Goal: Find specific page/section: Find specific page/section

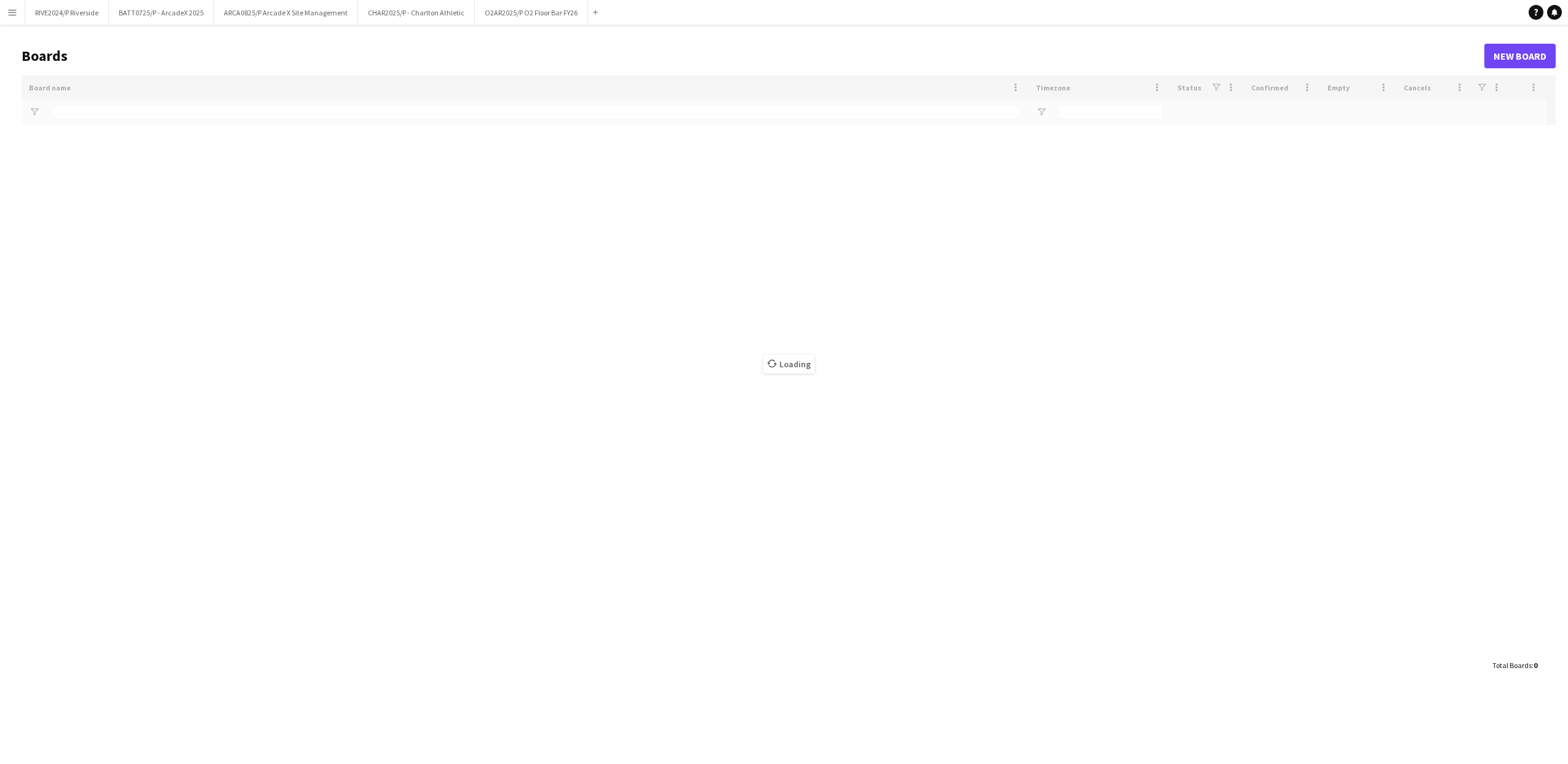
type input "**"
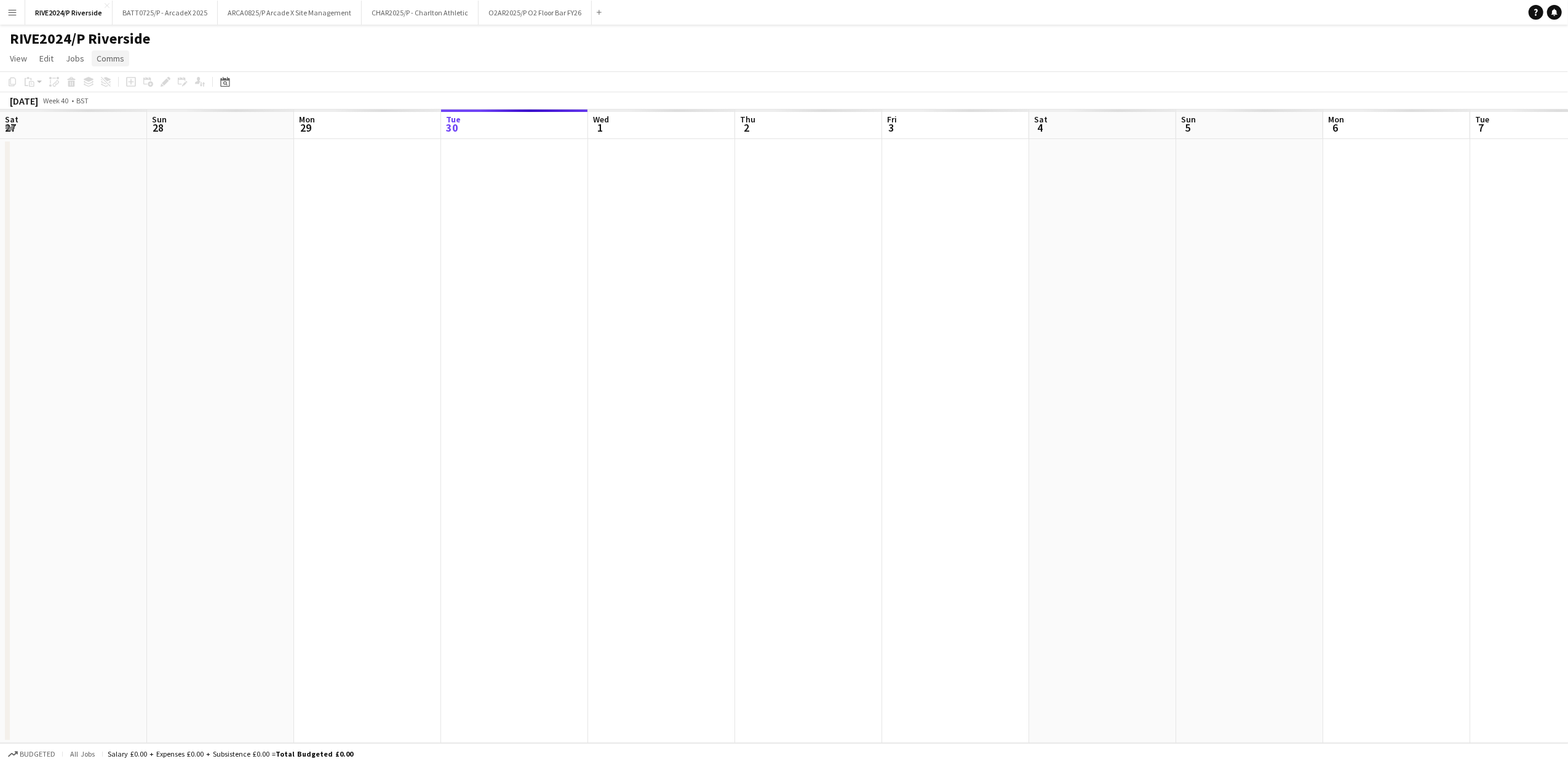
scroll to position [0, 294]
click at [18, 11] on button "Menu" at bounding box center [12, 12] width 24 height 24
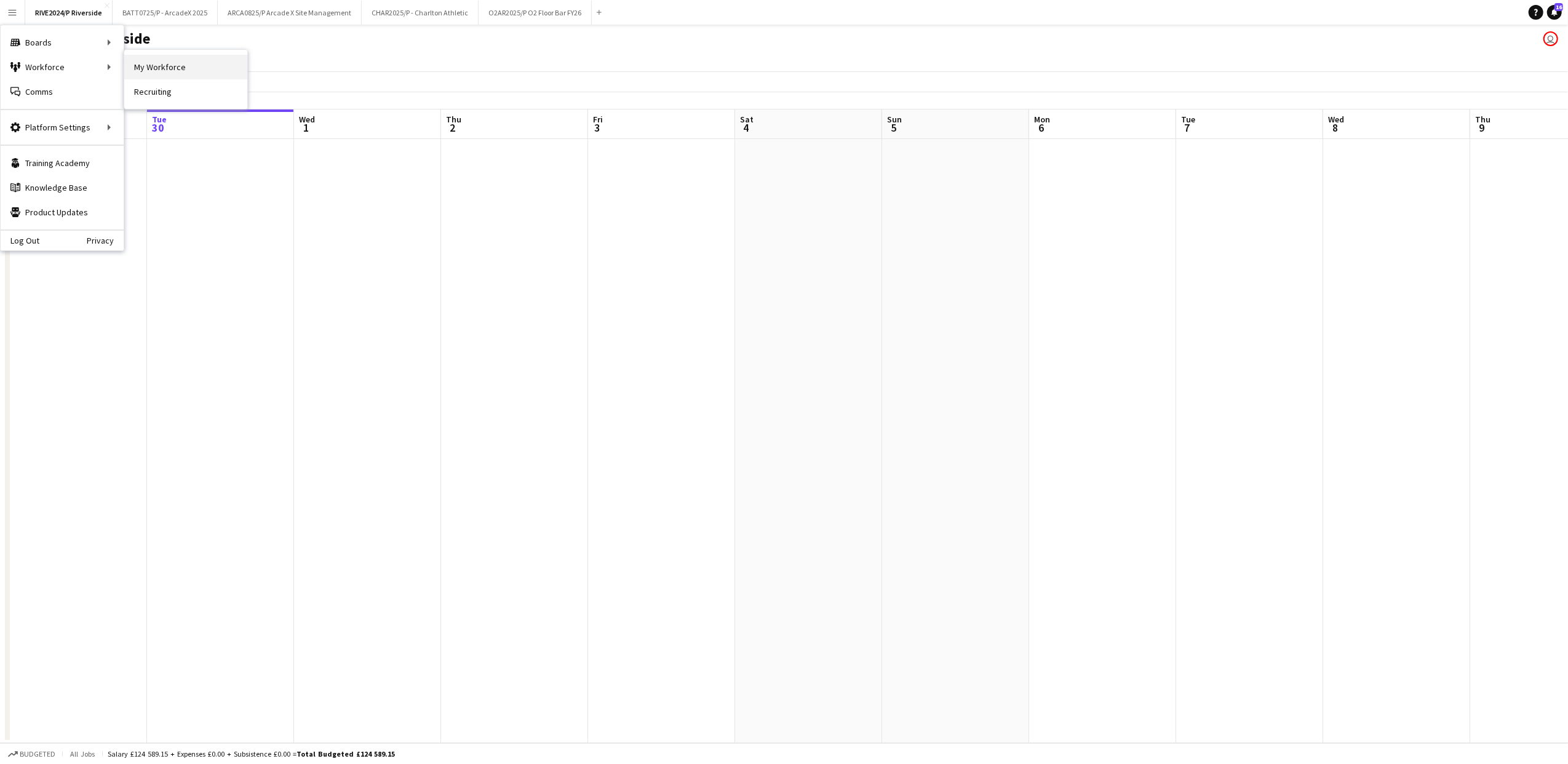
click at [140, 74] on link "My Workforce" at bounding box center [185, 66] width 123 height 24
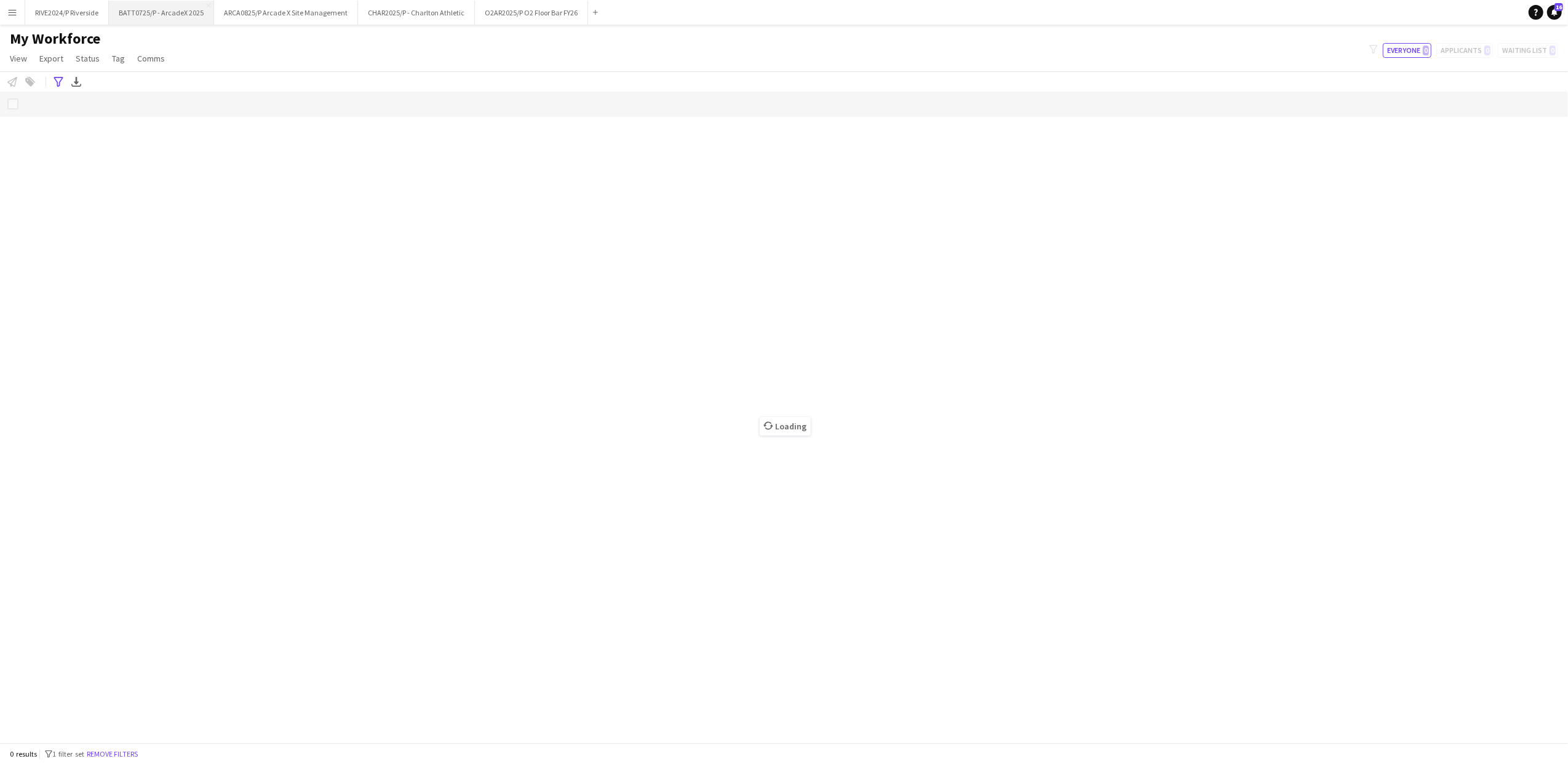
click at [146, 20] on button "BATT0725/P - ArcadeX 2025 Close" at bounding box center [162, 12] width 105 height 24
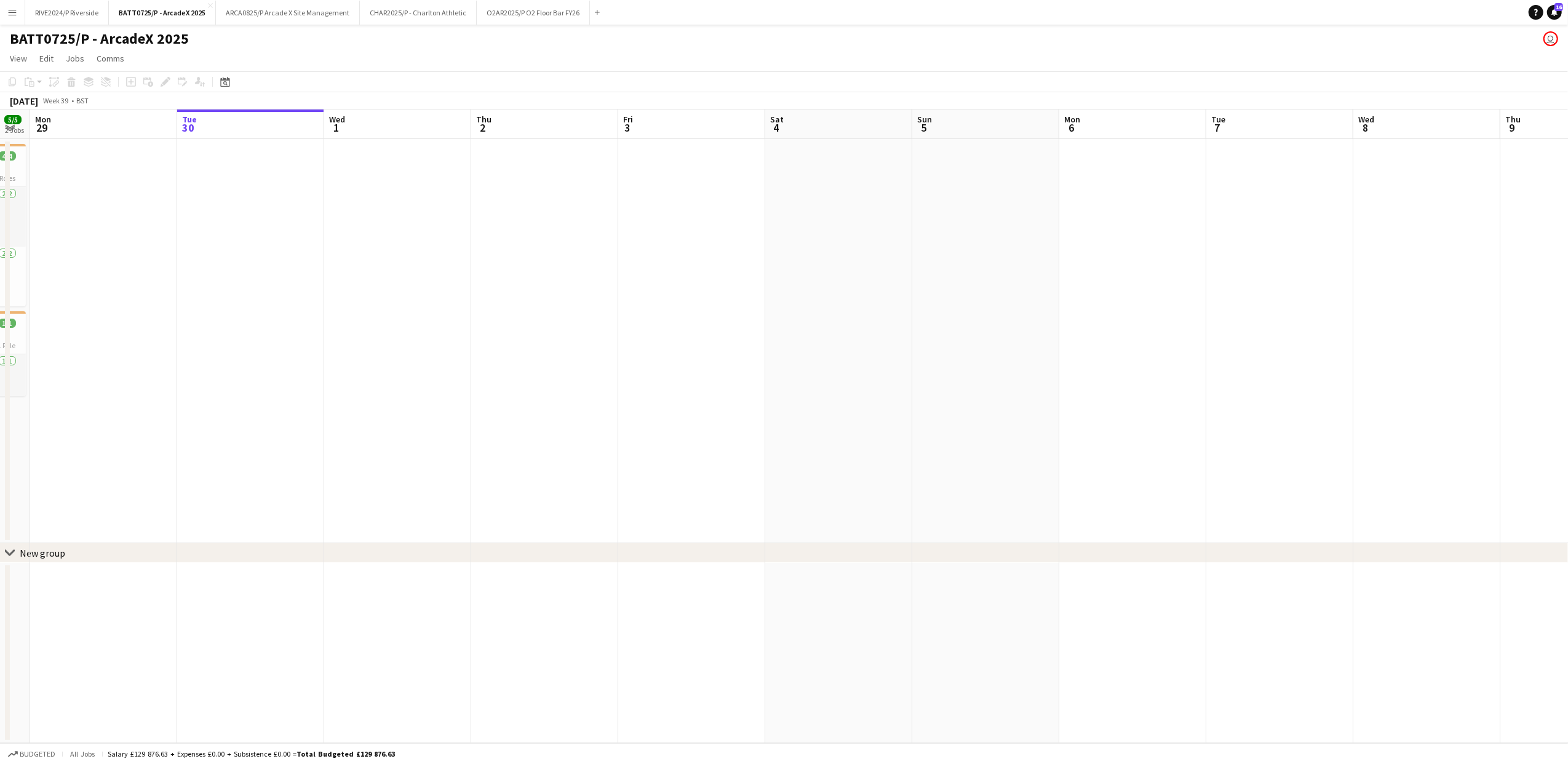
drag, startPoint x: 414, startPoint y: 161, endPoint x: 476, endPoint y: 452, distance: 297.5
click at [491, 463] on app-calendar-viewport "Sat 27 6/6 3 Jobs Sun 28 5/5 2 Jobs Mon 29 Tue 30 Wed 1 Thu 2 Fri 3 Sat 4 Sun 5…" at bounding box center [784, 425] width 1568 height 633
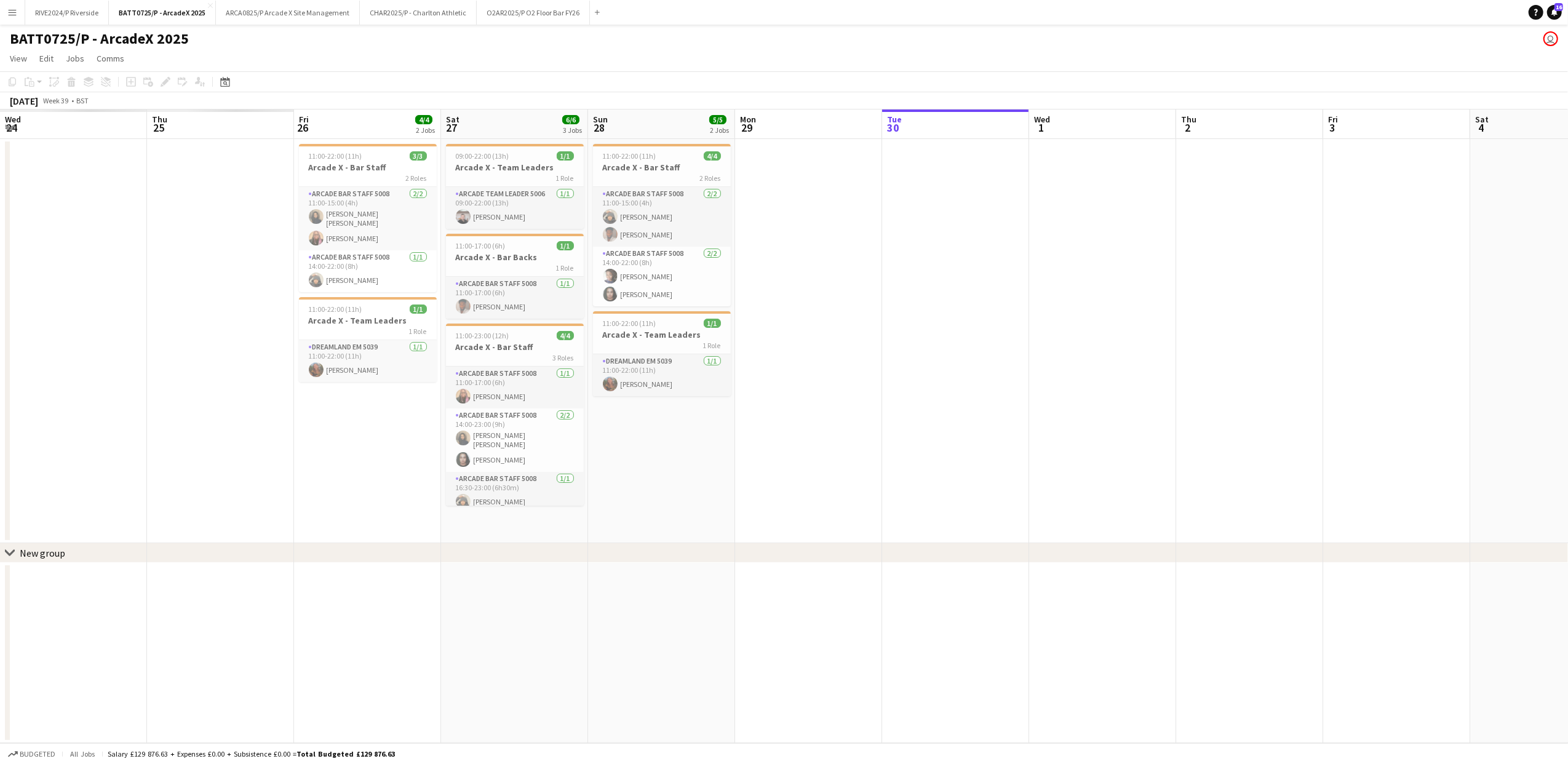
scroll to position [0, 301]
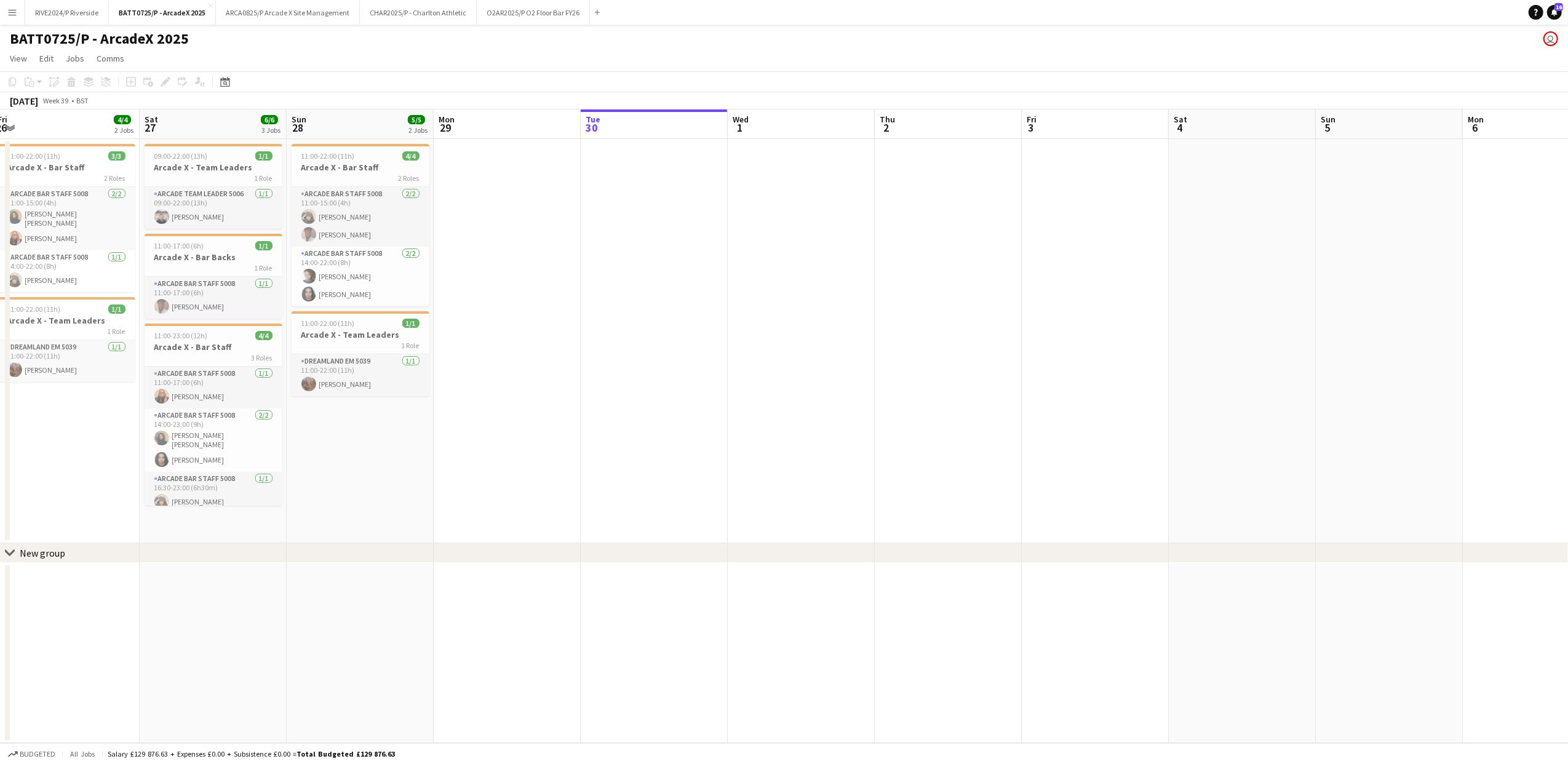
drag, startPoint x: 1211, startPoint y: 414, endPoint x: 1245, endPoint y: 418, distance: 34.2
click at [1245, 418] on app-calendar-viewport "Wed 24 Thu 25 Fri 26 4/4 2 Jobs Sat 27 6/6 3 Jobs Sun 28 5/5 2 Jobs Mon 29 Tue …" at bounding box center [784, 425] width 1568 height 633
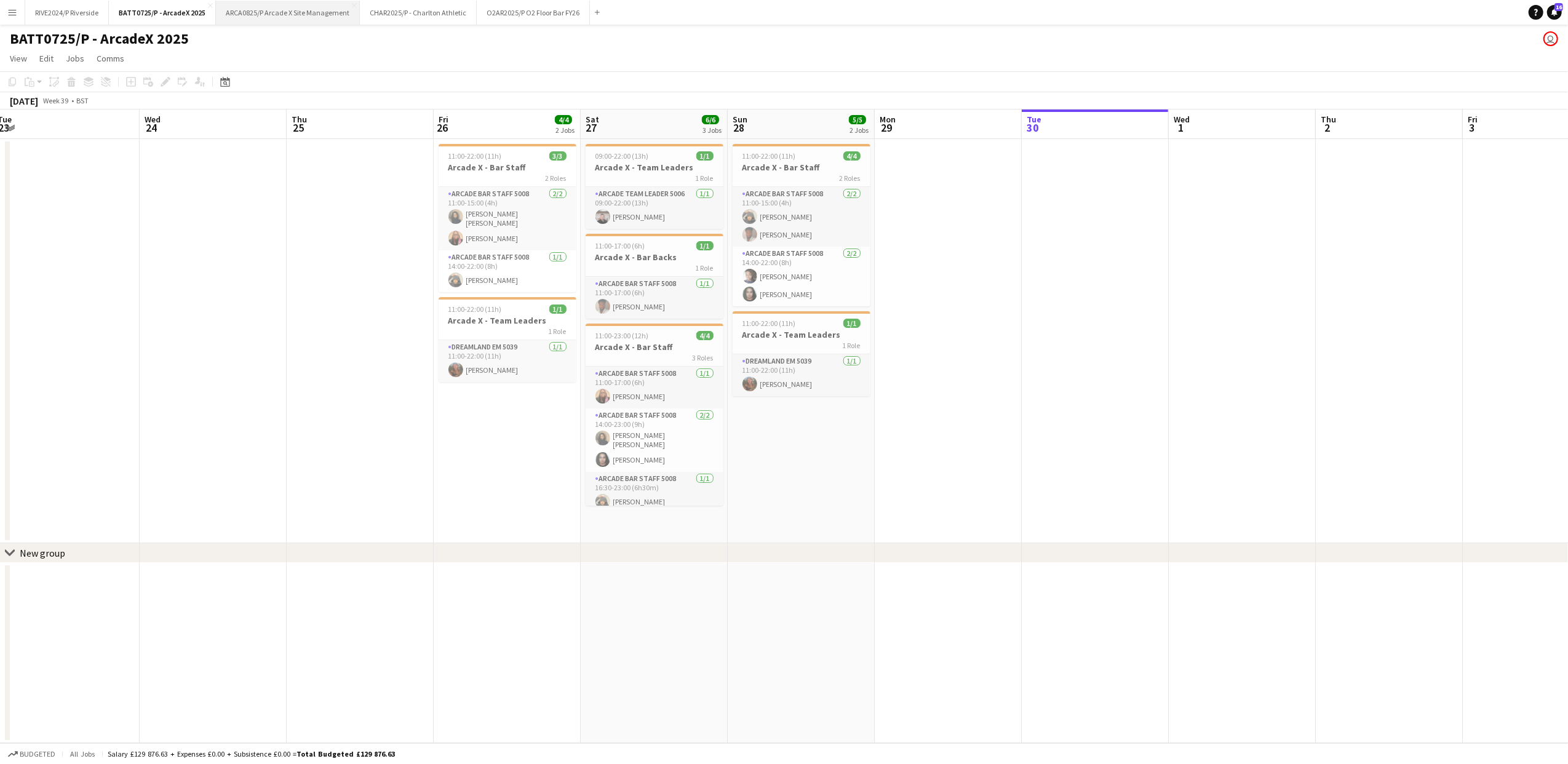
click at [255, 20] on button "ARCA0825/P Arcade X Site Management Close" at bounding box center [287, 12] width 144 height 24
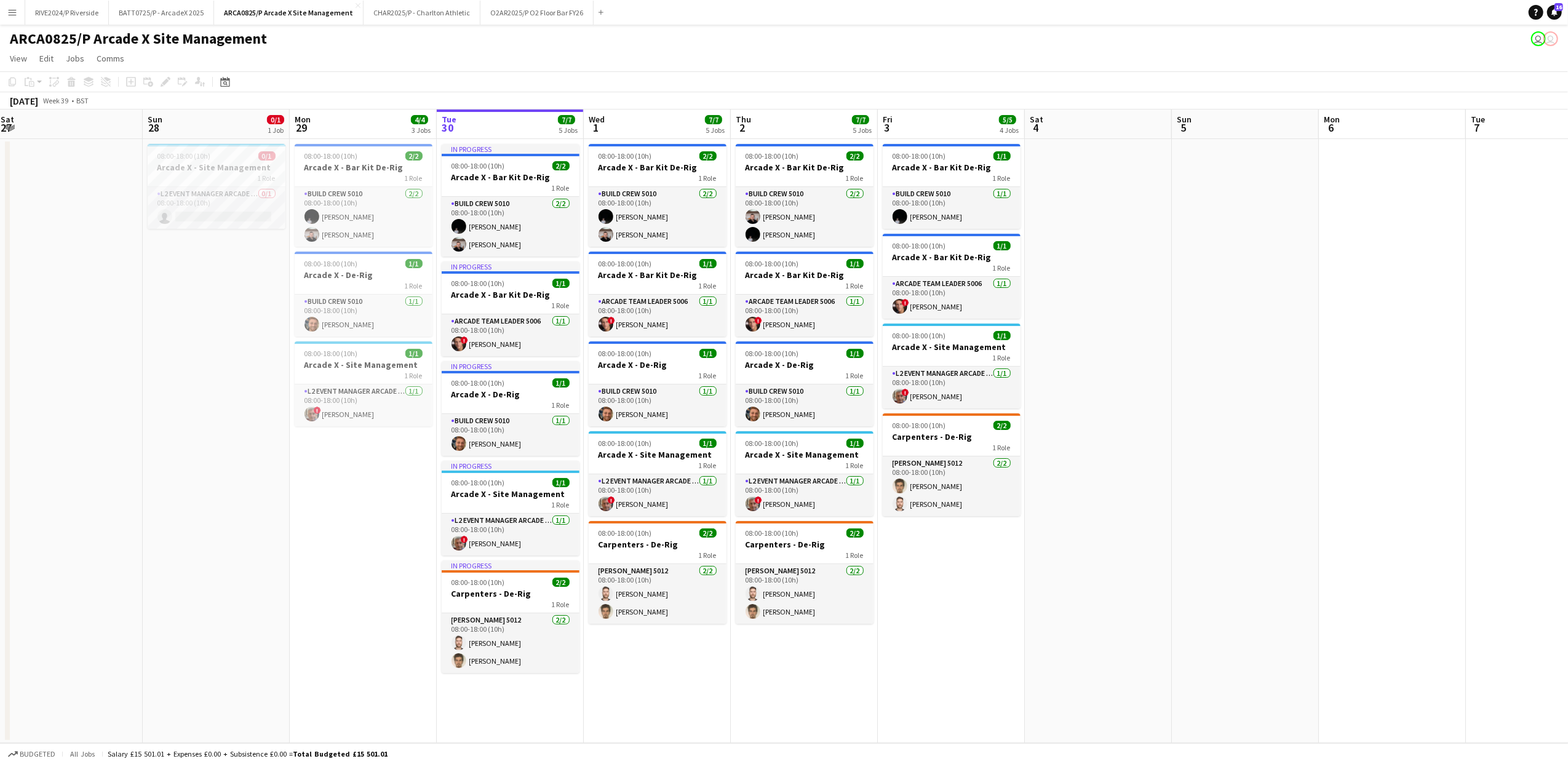
scroll to position [0, 389]
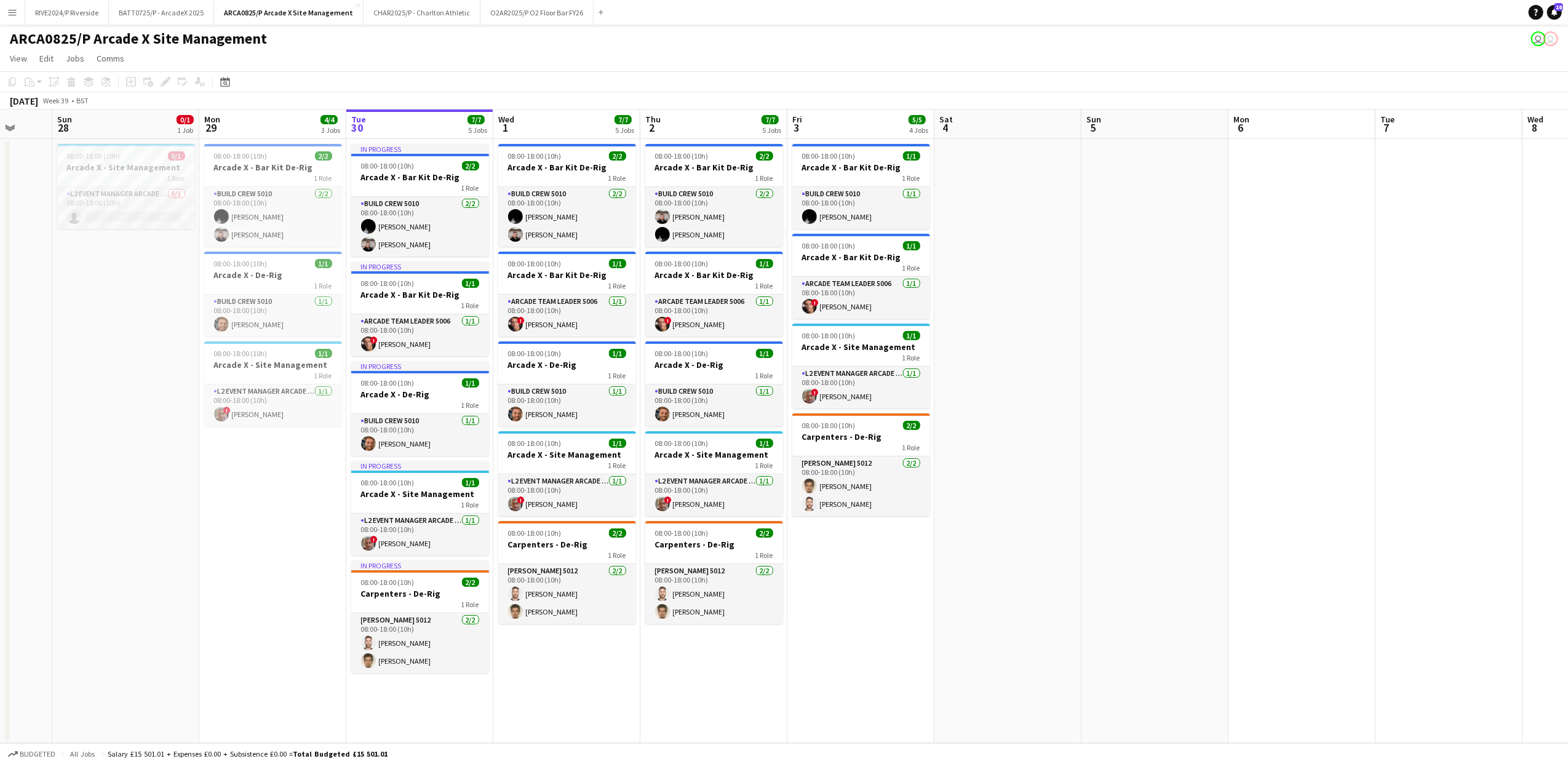
drag, startPoint x: 883, startPoint y: 444, endPoint x: 1231, endPoint y: 448, distance: 348.0
click at [1231, 448] on app-calendar-viewport "Thu 25 Fri 26 Sat 27 Sun 28 0/1 1 Job Mon 29 4/4 3 Jobs Tue 30 7/7 5 Jobs Wed 1…" at bounding box center [784, 425] width 1568 height 633
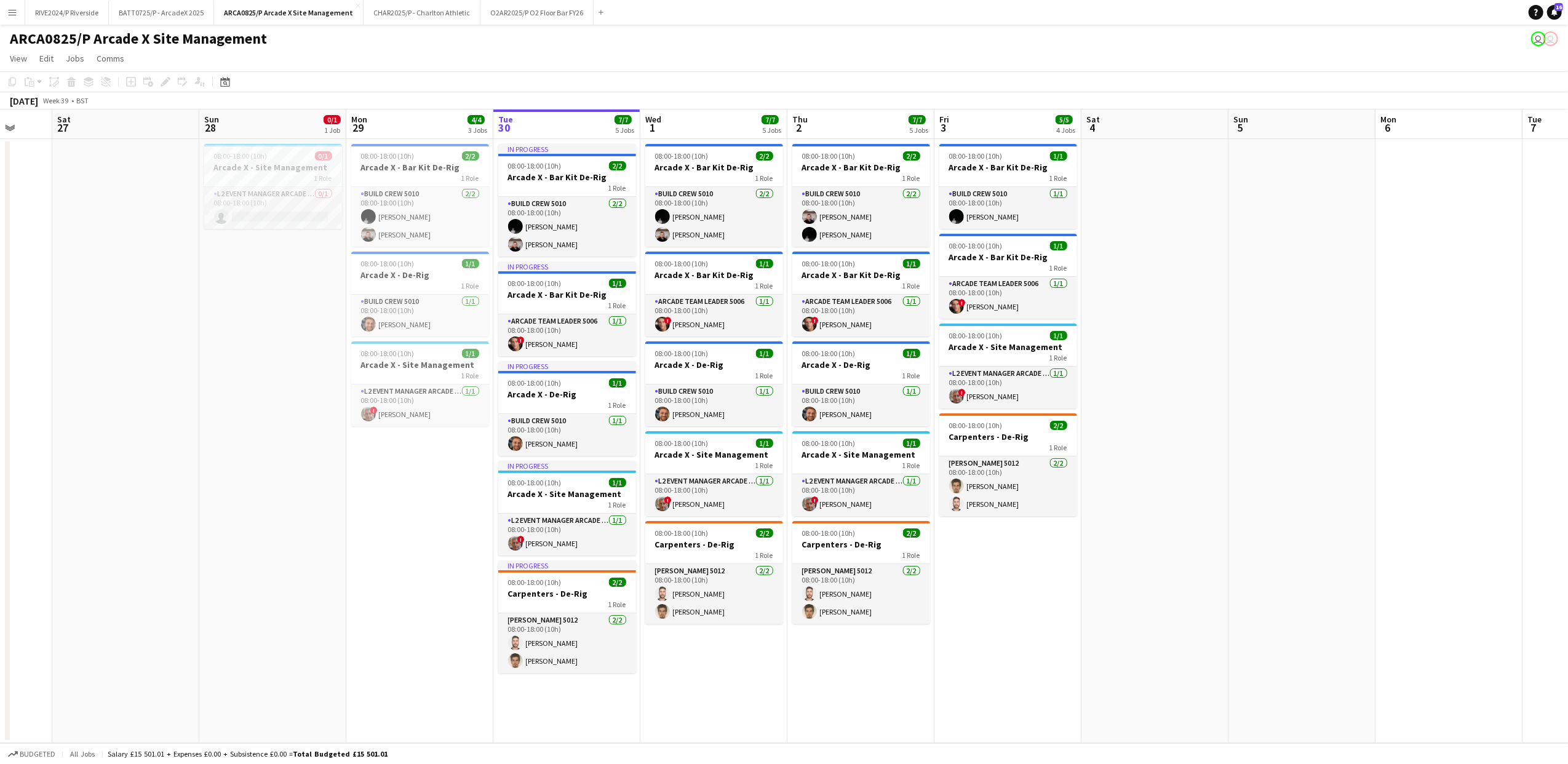
scroll to position [0, 356]
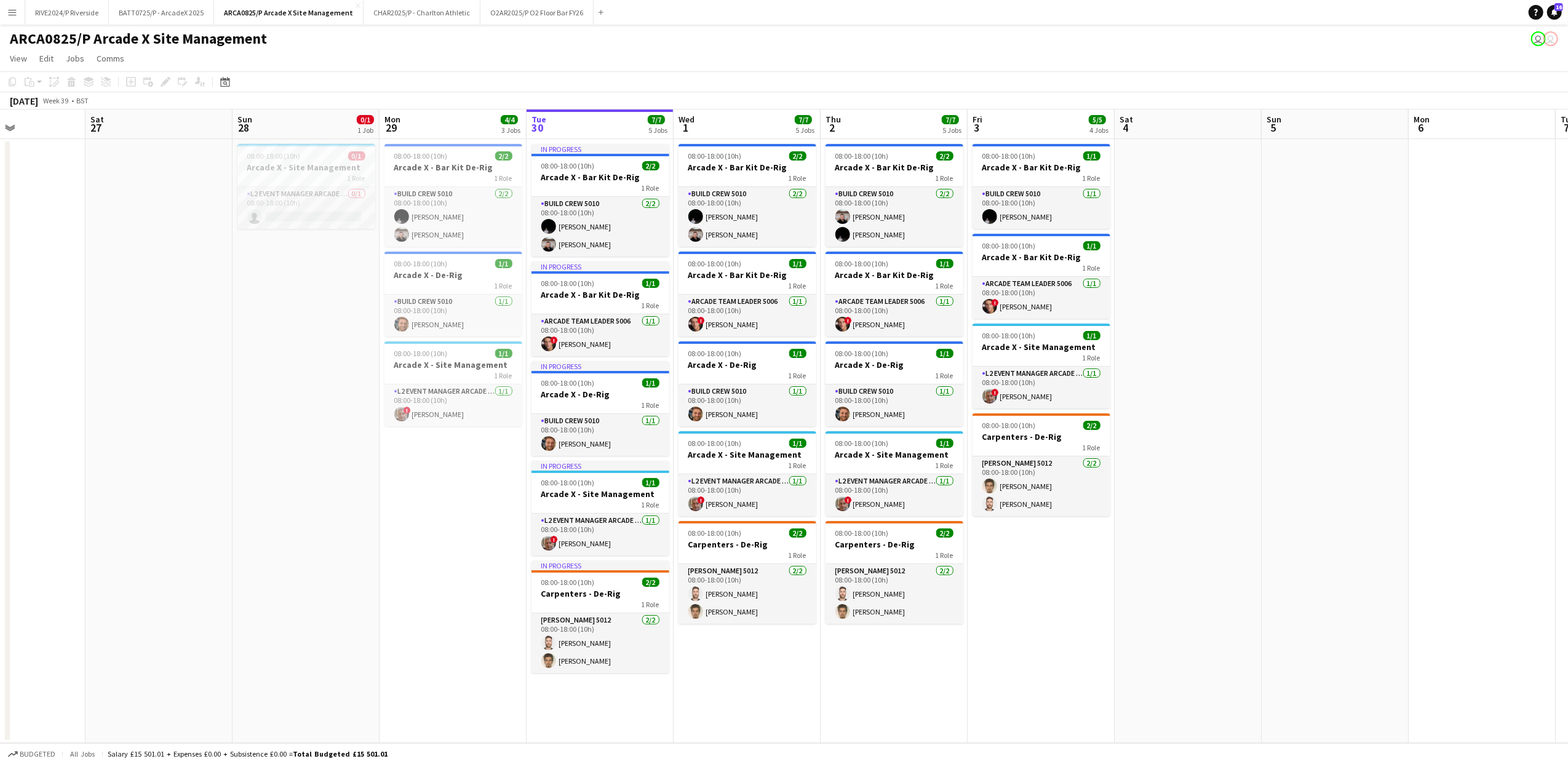
drag, startPoint x: 330, startPoint y: 514, endPoint x: 362, endPoint y: 522, distance: 33.0
click at [362, 522] on app-calendar-viewport "Wed 24 Thu 25 Fri 26 Sat 27 Sun 28 0/1 1 Job Mon 29 4/4 3 Jobs Tue 30 7/7 5 Job…" at bounding box center [784, 425] width 1568 height 633
click at [609, 539] on app-card-role "L2 Event Manager Arcade 5006 [DATE] 08:00-18:00 (10h) ! [PERSON_NAME]" at bounding box center [600, 535] width 138 height 42
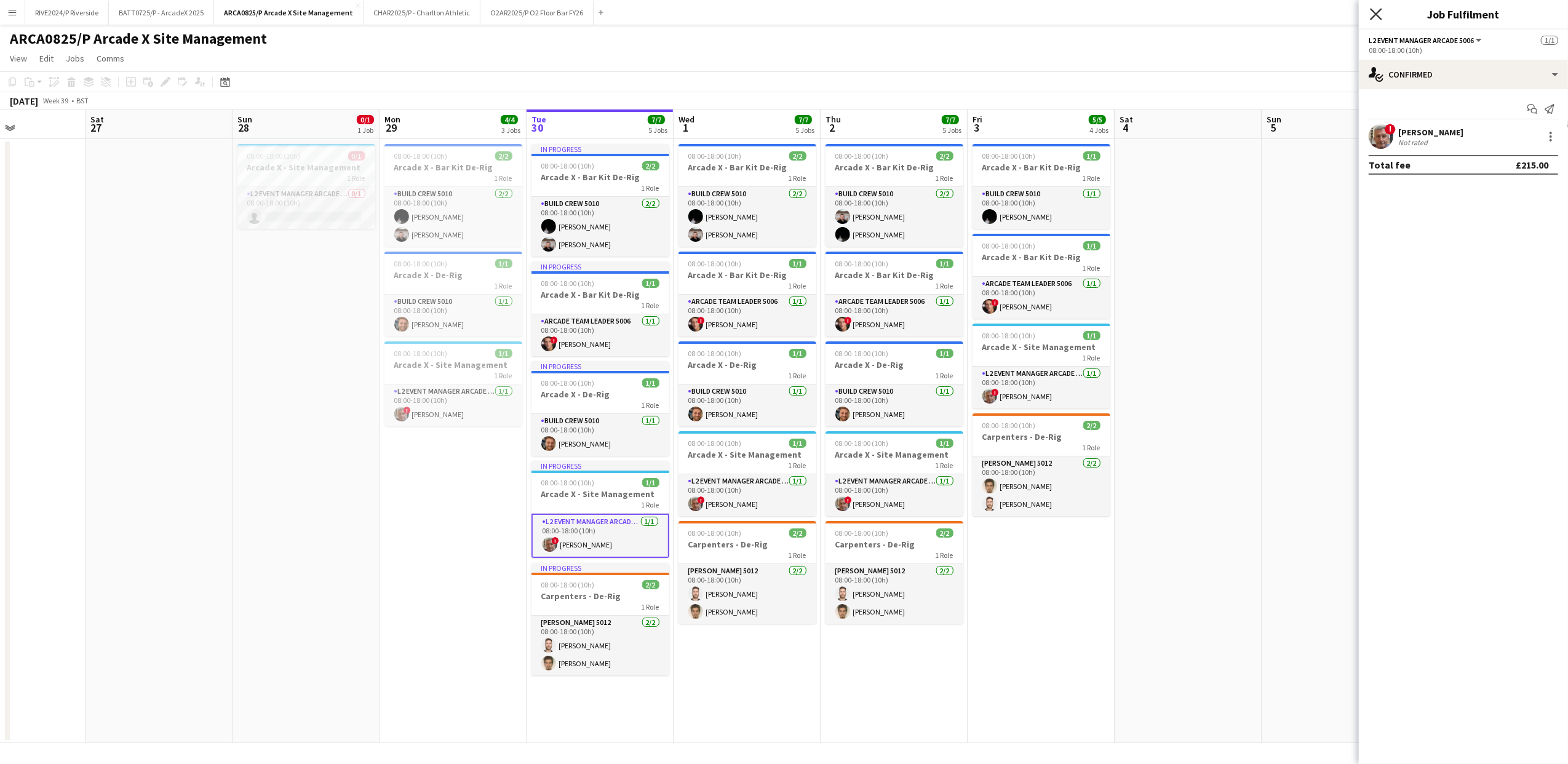
click at [1374, 17] on icon at bounding box center [1376, 14] width 12 height 12
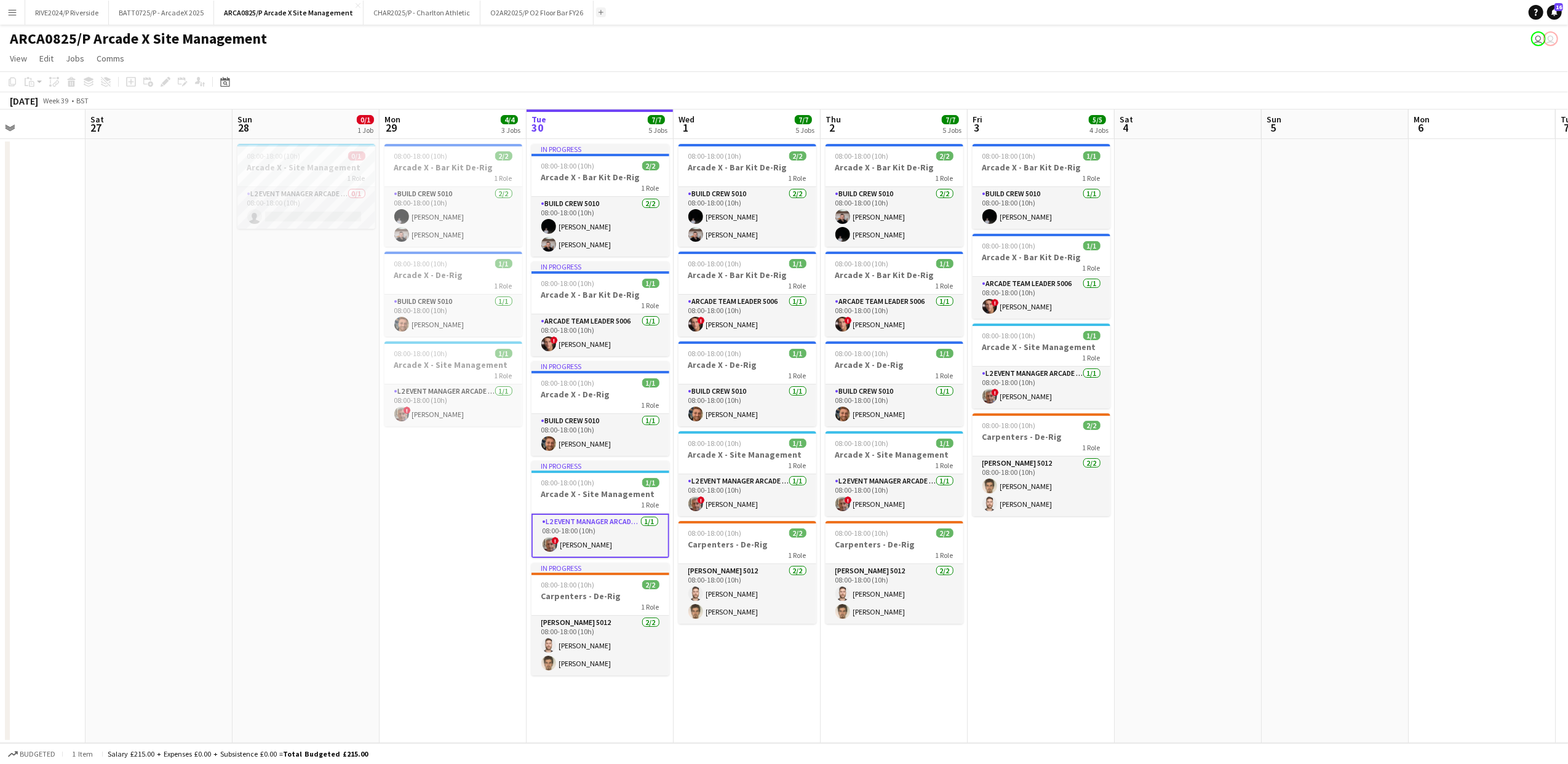
drag, startPoint x: 600, startPoint y: 10, endPoint x: 595, endPoint y: 16, distance: 7.8
click at [600, 11] on app-icon "Add" at bounding box center [600, 12] width 5 height 5
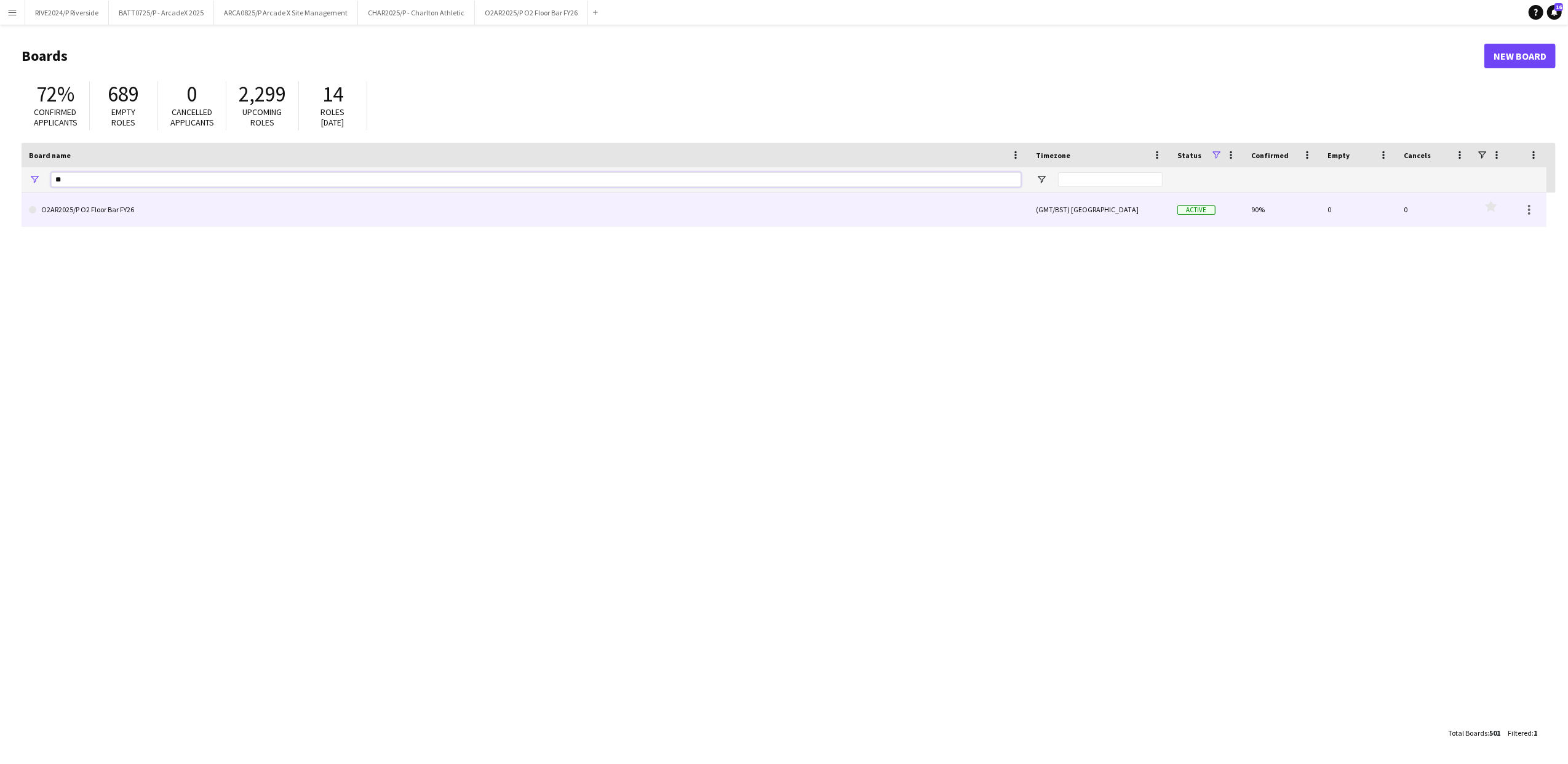
drag, startPoint x: 318, startPoint y: 178, endPoint x: 91, endPoint y: 208, distance: 229.0
click at [91, 208] on div "Board name Timezone Status" at bounding box center [789, 431] width 1534 height 578
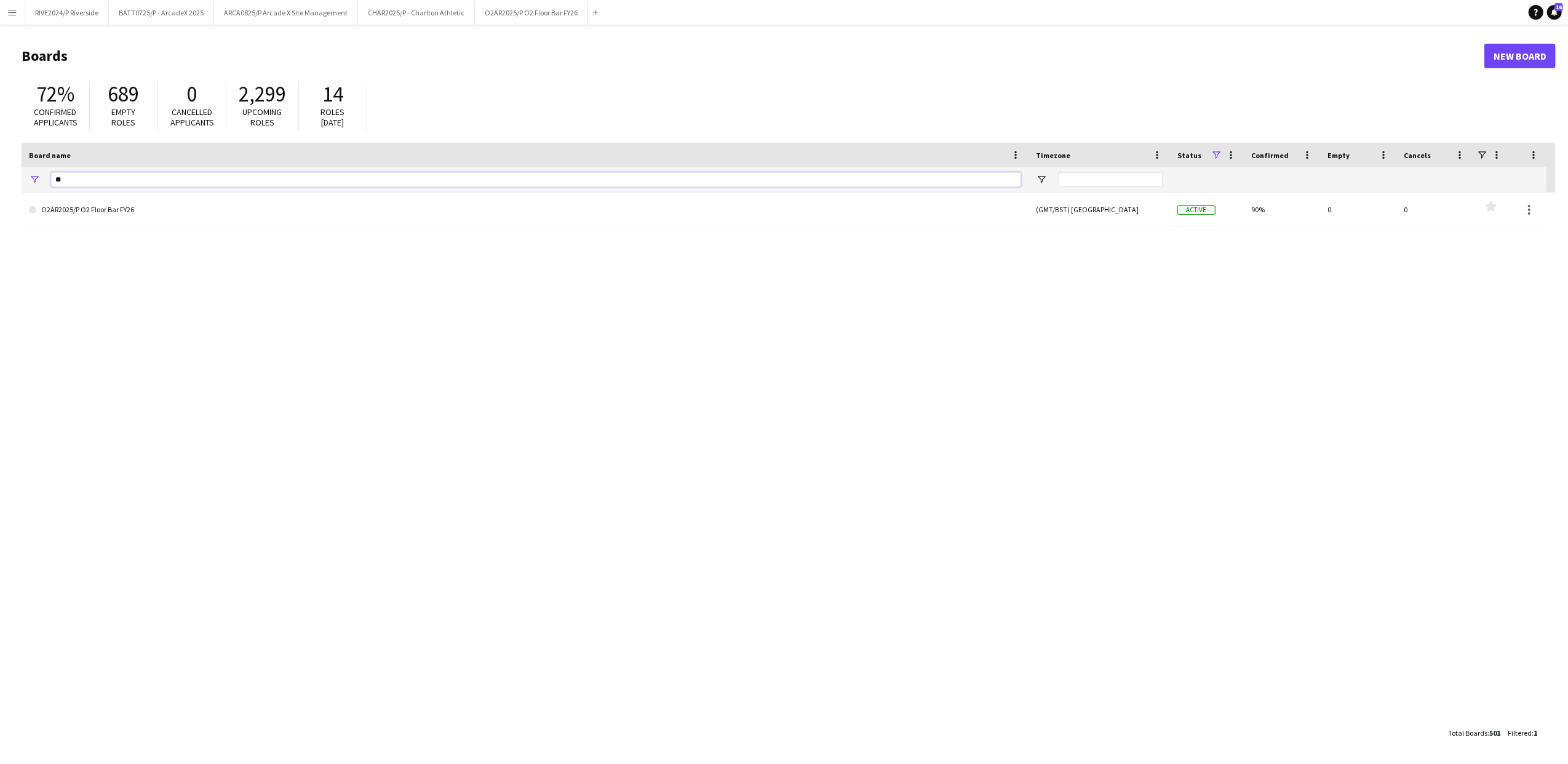
type input "*"
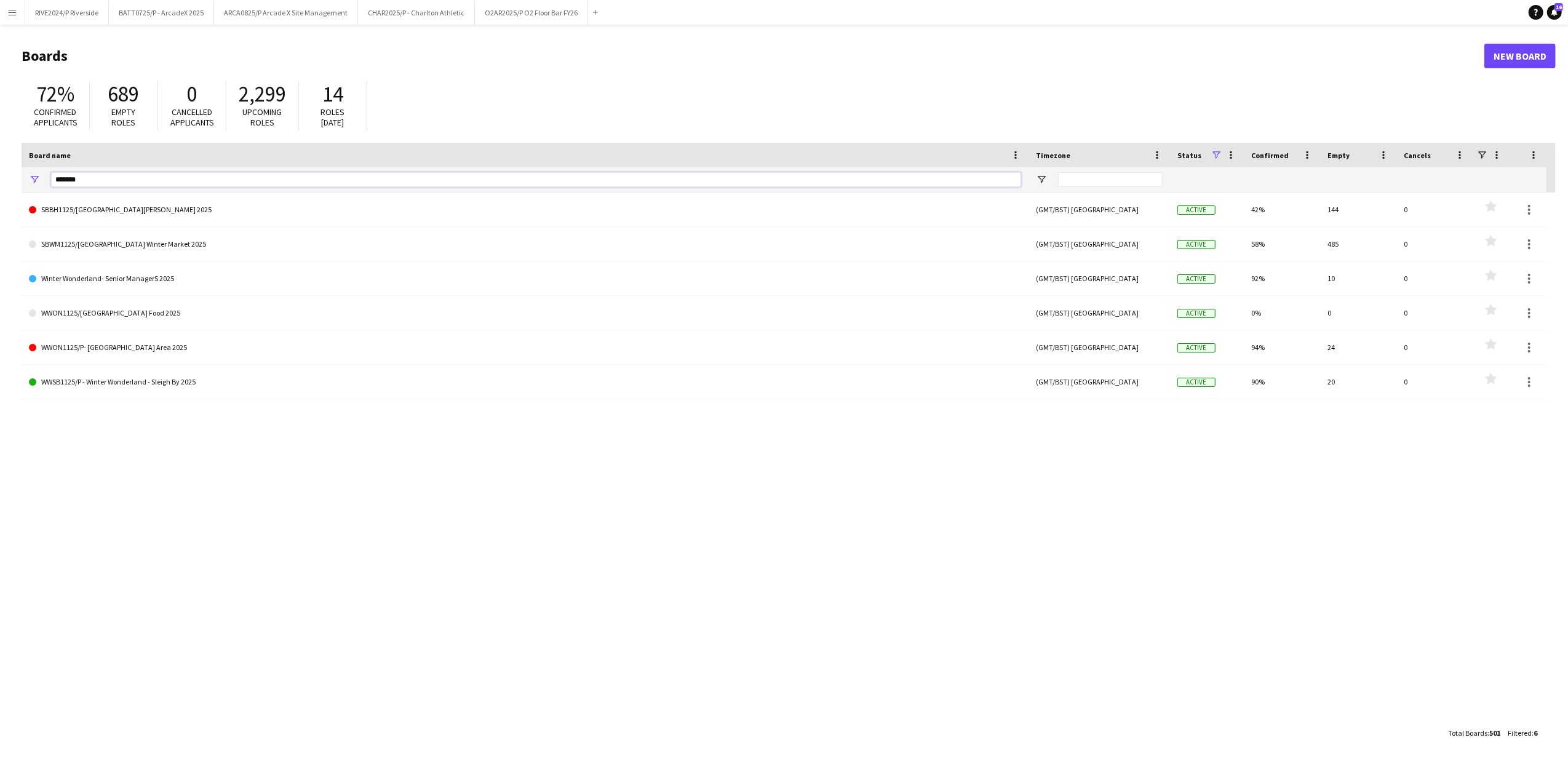
type input "******"
drag, startPoint x: 207, startPoint y: 181, endPoint x: -456, endPoint y: 203, distance: 663.4
click at [0, 203] on html "Menu Boards Boards Boards All jobs Status Workforce Workforce My Workforce Recr…" at bounding box center [784, 382] width 1568 height 764
